Goal: Information Seeking & Learning: Learn about a topic

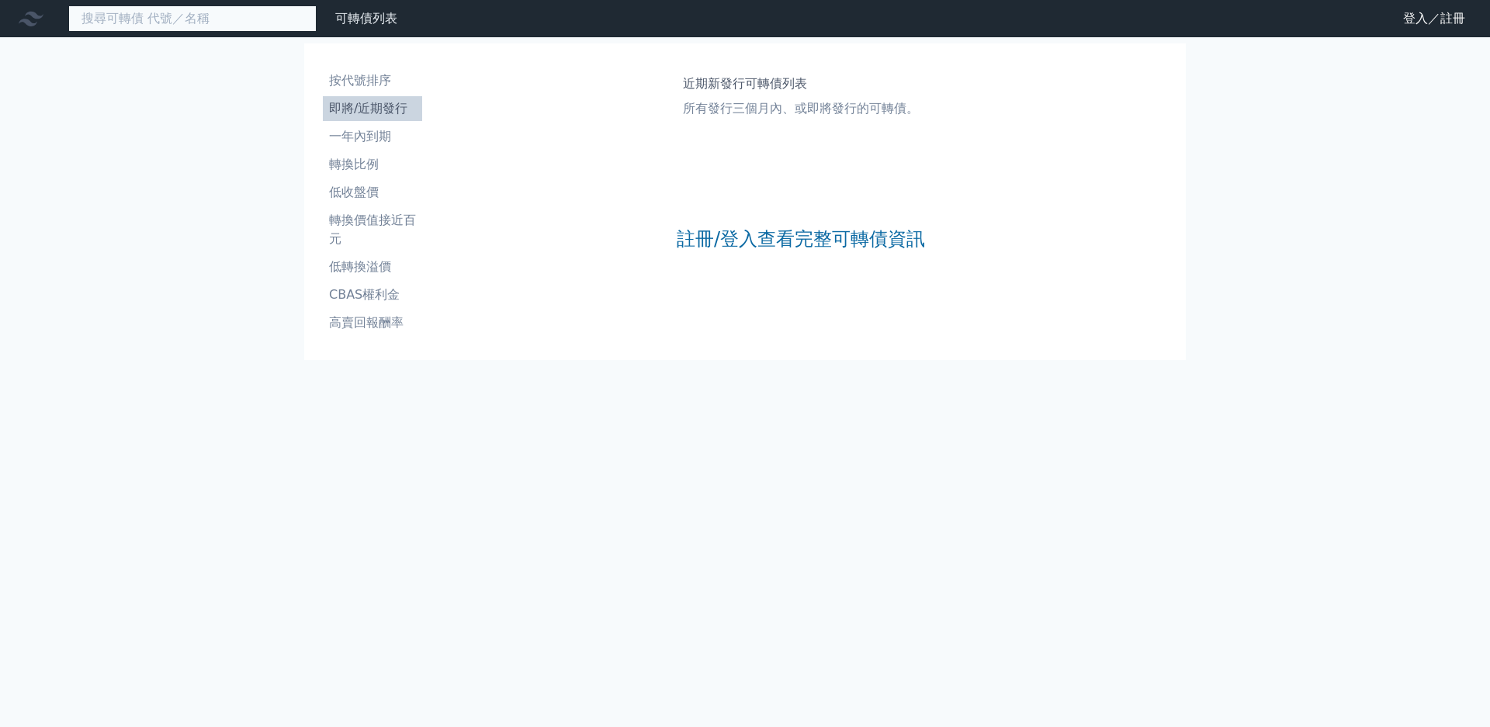
click at [128, 31] on input at bounding box center [192, 18] width 248 height 26
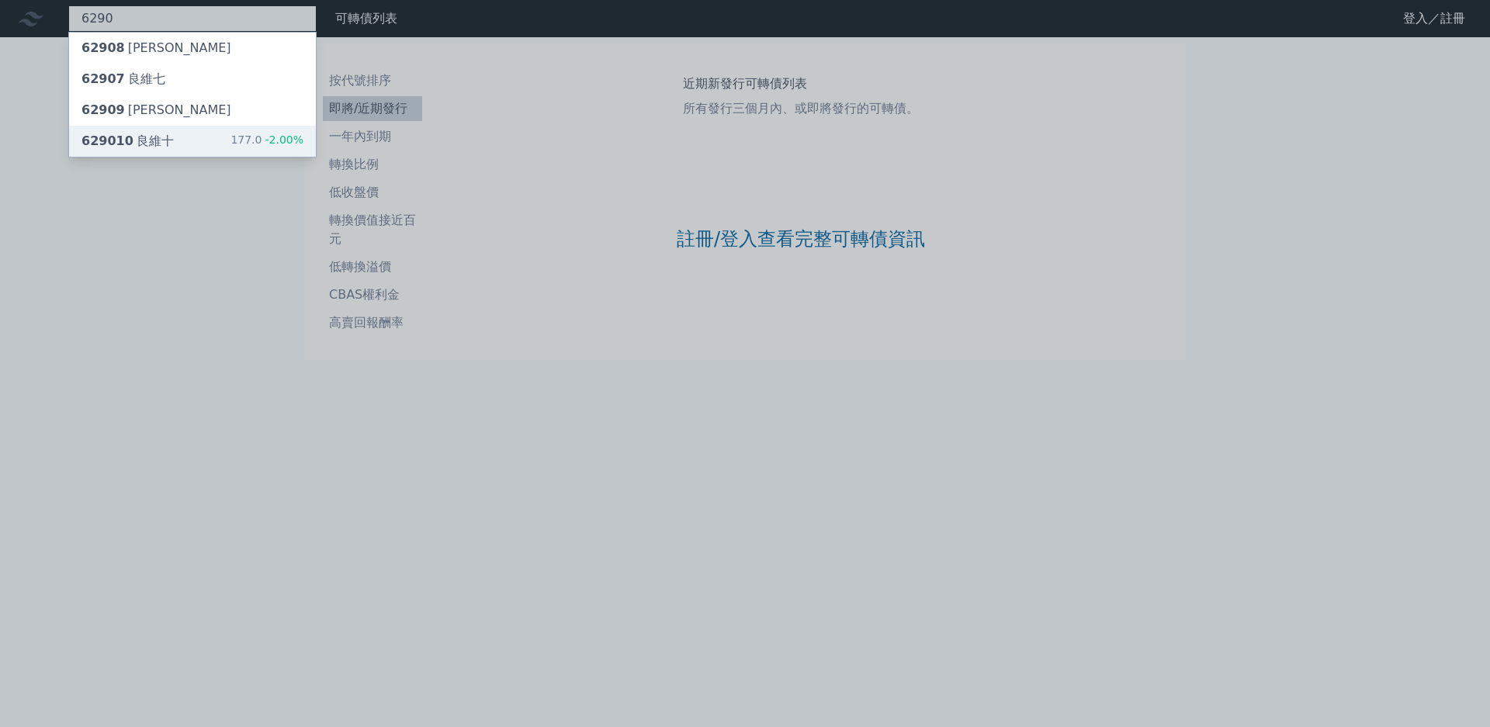
type input "6290"
click at [261, 133] on span "-2.00%" at bounding box center [282, 139] width 42 height 12
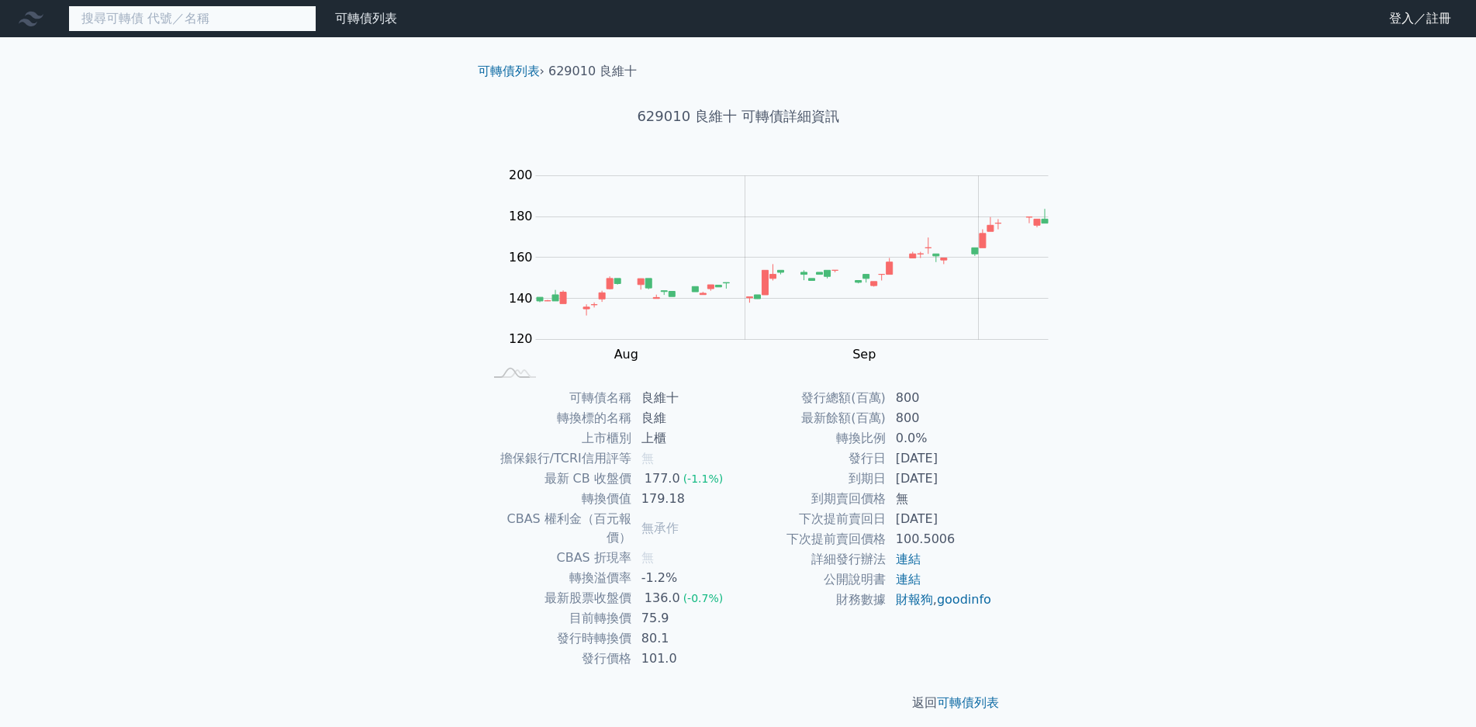
click at [121, 19] on input at bounding box center [192, 18] width 248 height 26
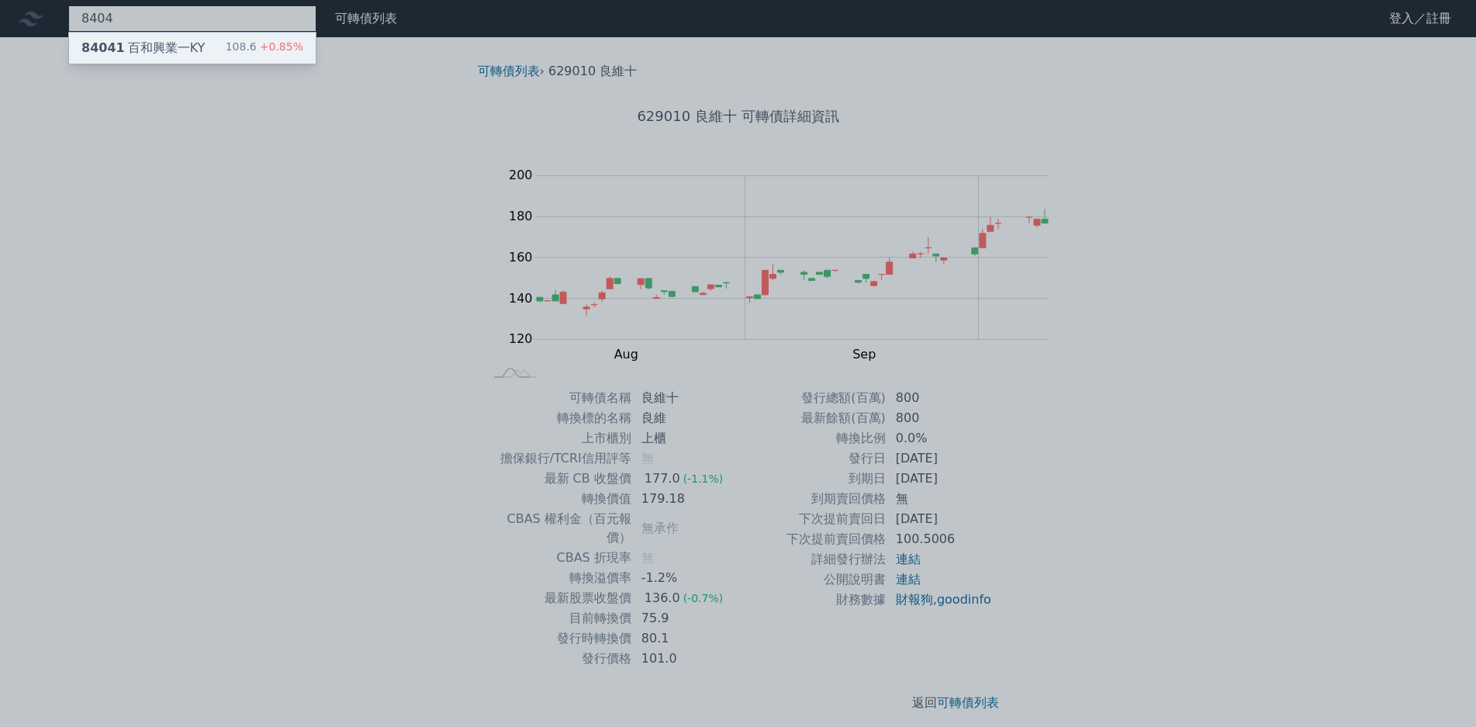
type input "8404"
click at [226, 47] on div "108.6 +0.85%" at bounding box center [265, 48] width 78 height 19
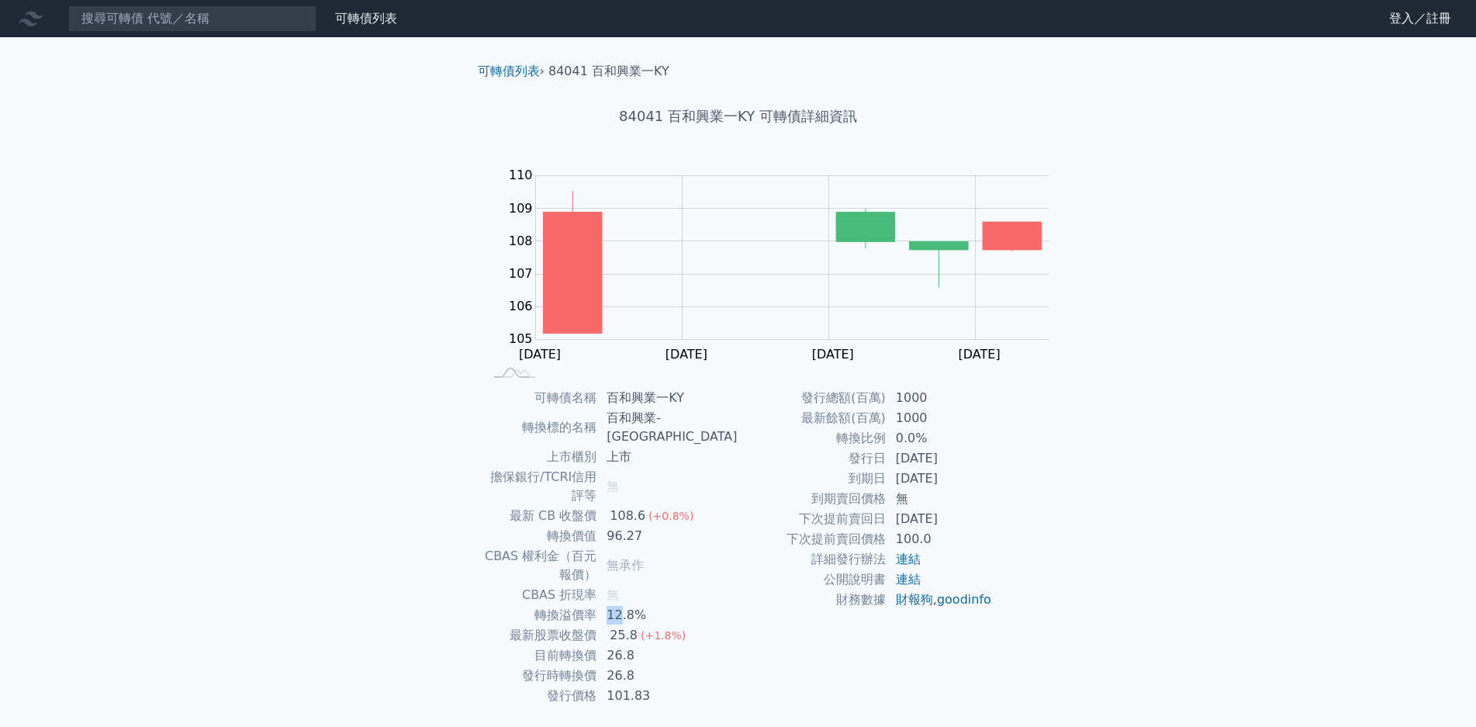
drag, startPoint x: 745, startPoint y: 531, endPoint x: 779, endPoint y: 530, distance: 34.2
click at [738, 605] on td "12.8%" at bounding box center [667, 615] width 140 height 20
drag, startPoint x: 753, startPoint y: 552, endPoint x: 780, endPoint y: 552, distance: 27.2
click at [738, 625] on td "25.8 (+1.8%)" at bounding box center [667, 635] width 140 height 20
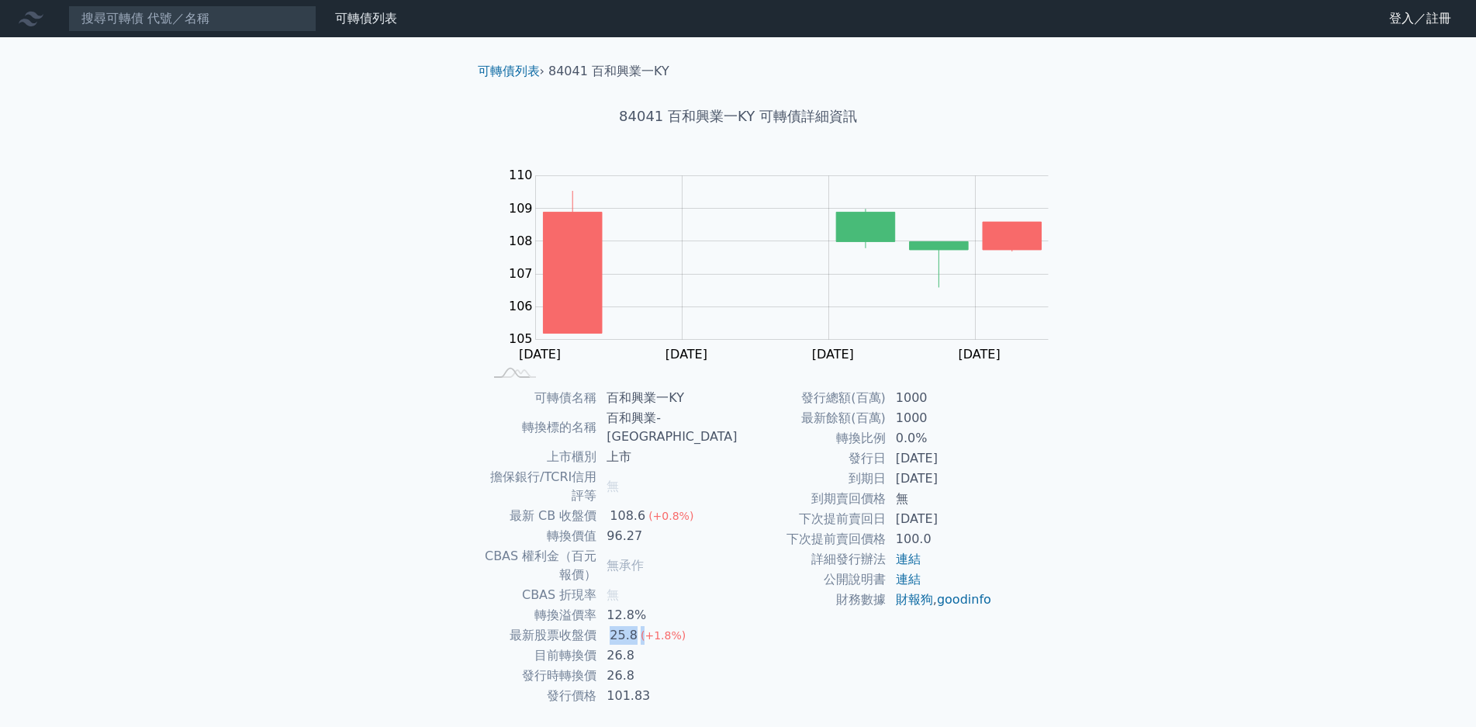
click at [686, 629] on span "(+1.8%)" at bounding box center [663, 635] width 45 height 12
drag, startPoint x: 732, startPoint y: 554, endPoint x: 813, endPoint y: 555, distance: 80.7
click at [739, 625] on tr "最新股票收盤價 25.8 (+1.8%)" at bounding box center [611, 635] width 254 height 20
click at [686, 629] on span "(+1.8%)" at bounding box center [663, 635] width 45 height 12
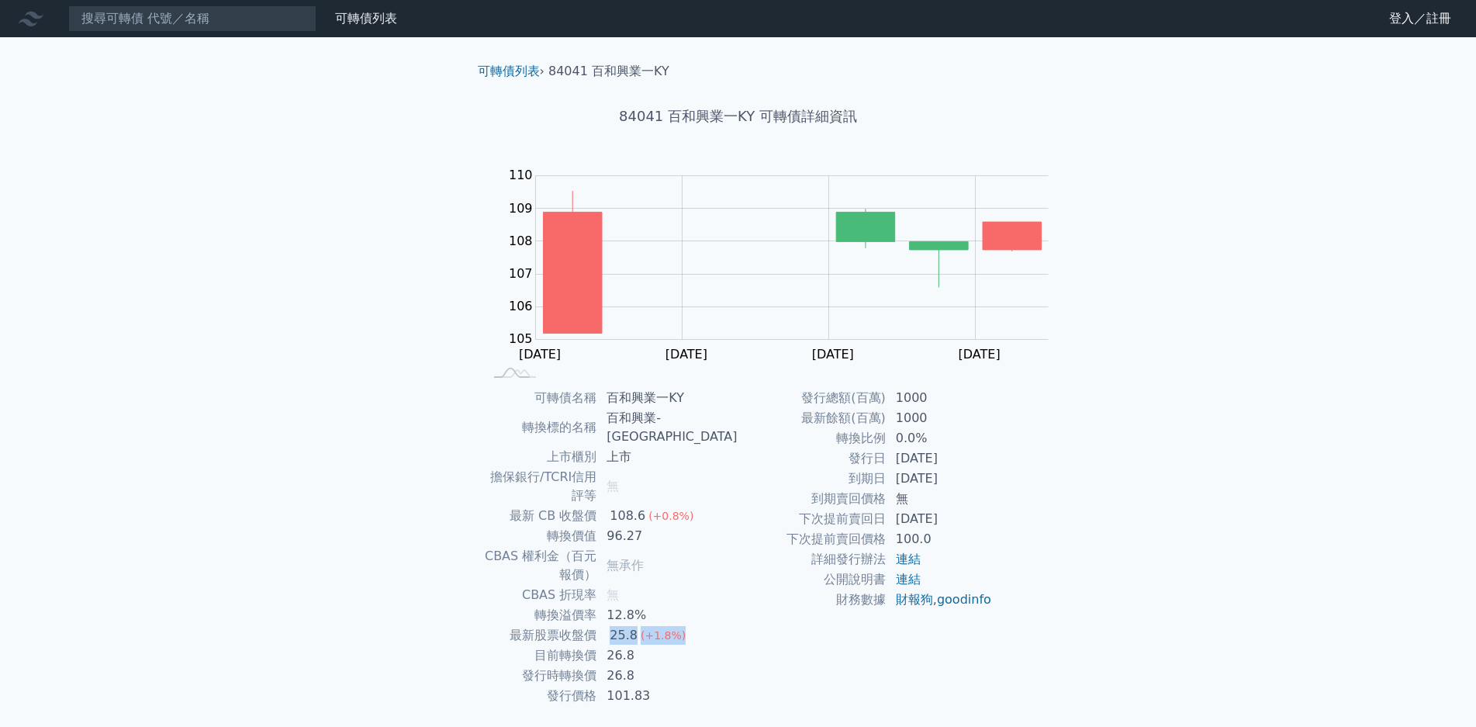
drag, startPoint x: 739, startPoint y: 551, endPoint x: 827, endPoint y: 552, distance: 87.7
click at [738, 625] on td "25.8 (+1.8%)" at bounding box center [667, 635] width 140 height 20
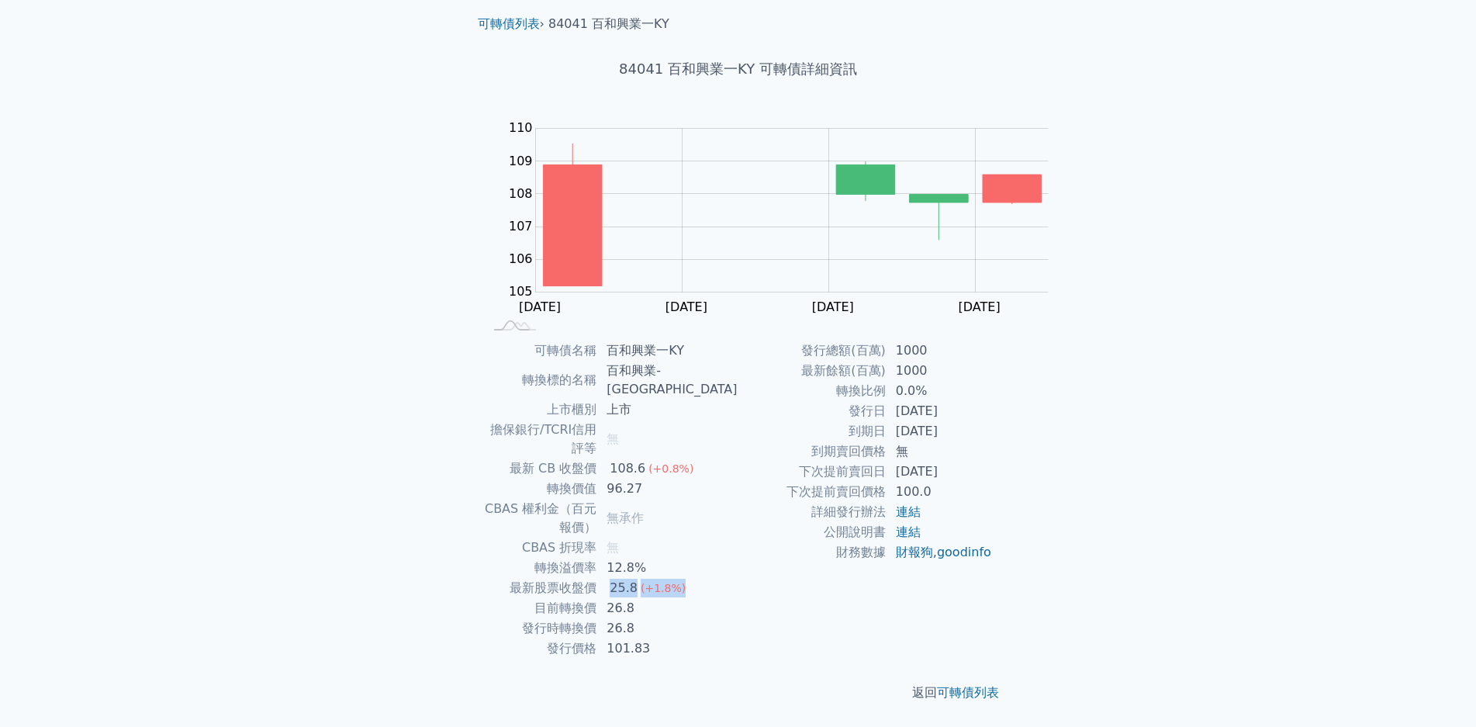
scroll to position [78, 0]
